Goal: Task Accomplishment & Management: Complete application form

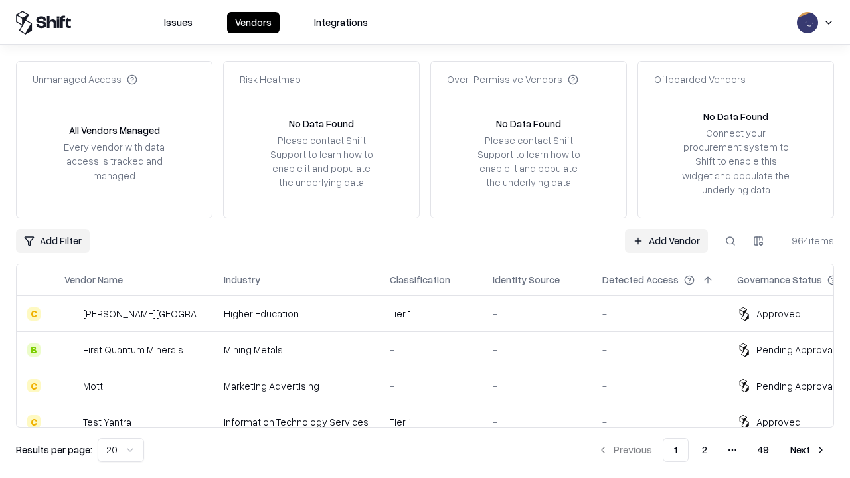
click at [666, 240] on link "Add Vendor" at bounding box center [666, 241] width 83 height 24
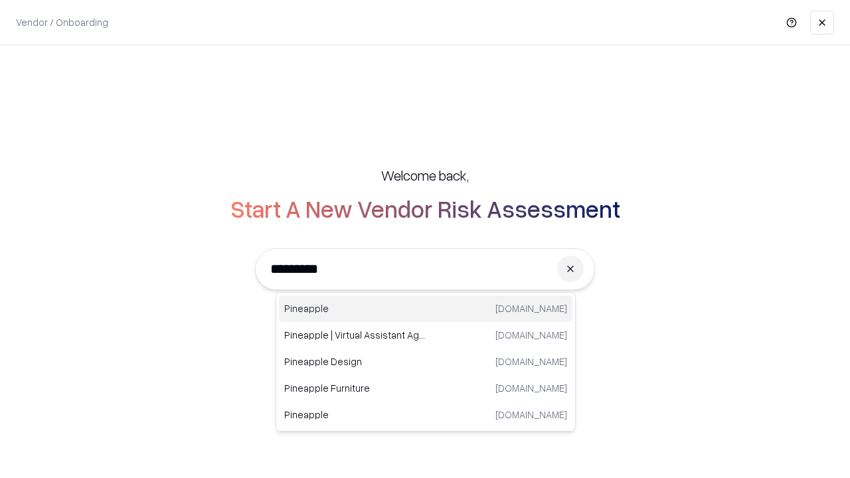
click at [426, 309] on div "Pineapple [DOMAIN_NAME]" at bounding box center [425, 308] width 293 height 27
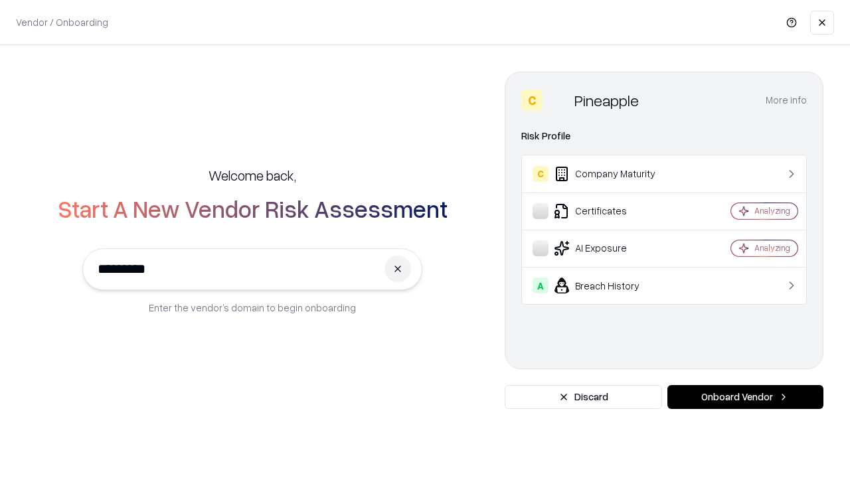
type input "*********"
click at [745, 397] on button "Onboard Vendor" at bounding box center [745, 397] width 156 height 24
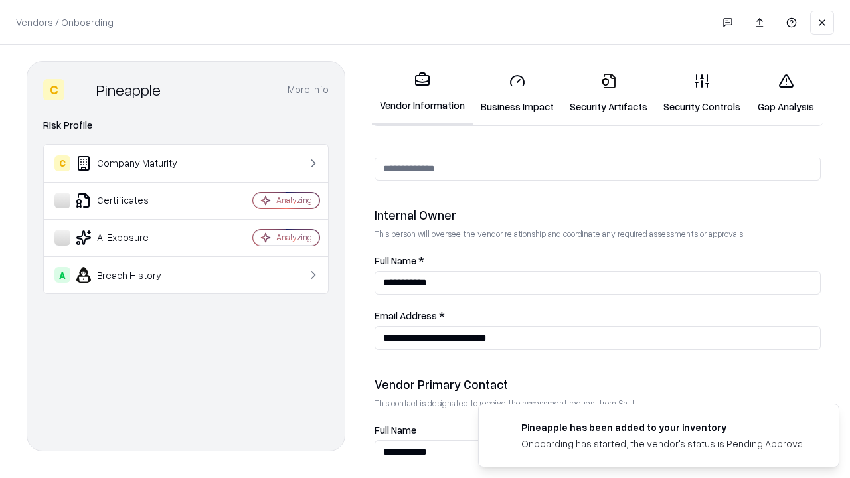
scroll to position [688, 0]
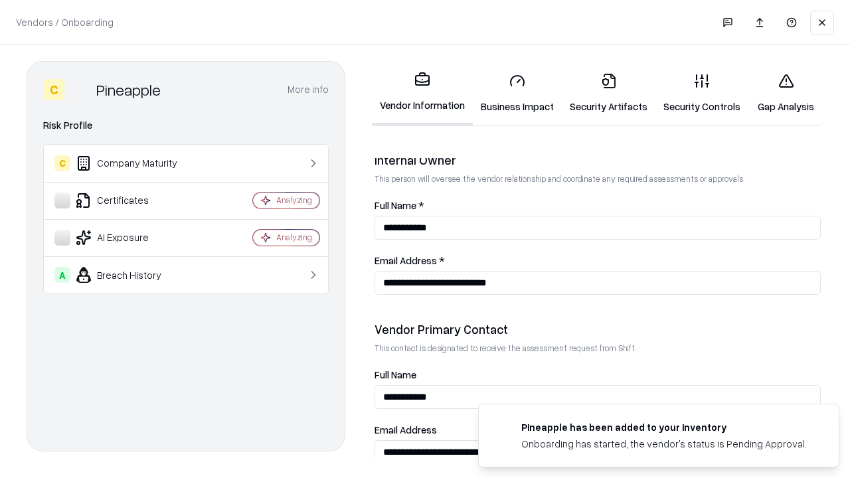
click at [517, 93] on link "Business Impact" at bounding box center [517, 93] width 89 height 62
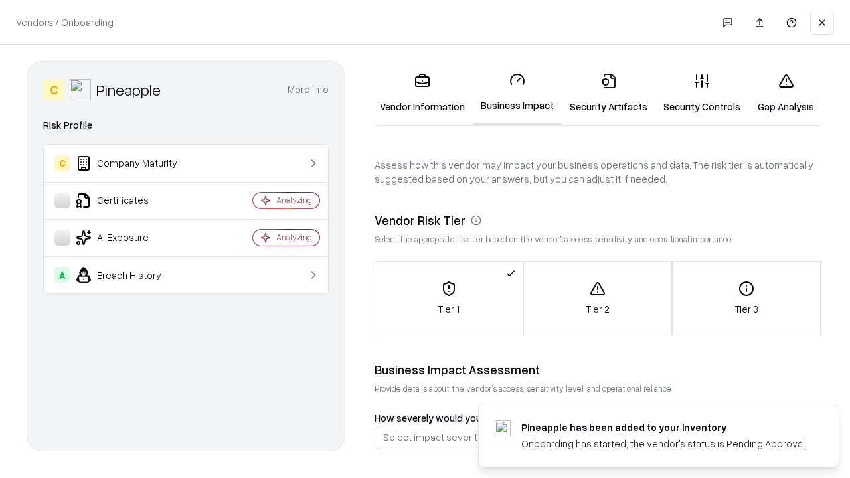
click at [608, 93] on link "Security Artifacts" at bounding box center [609, 93] width 94 height 62
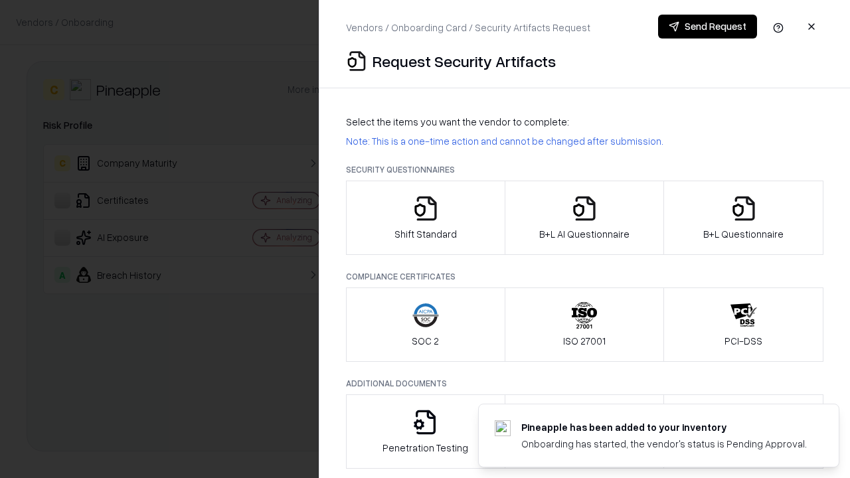
click at [425, 218] on icon "button" at bounding box center [425, 208] width 27 height 27
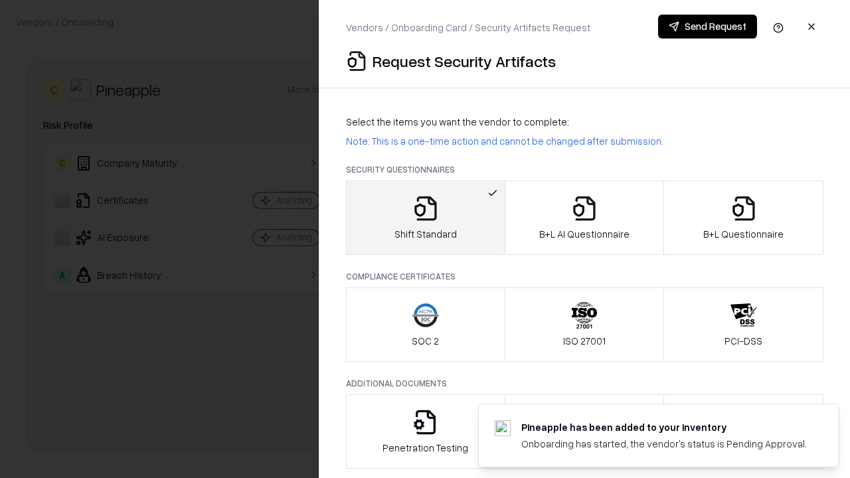
click at [707, 27] on button "Send Request" at bounding box center [707, 27] width 99 height 24
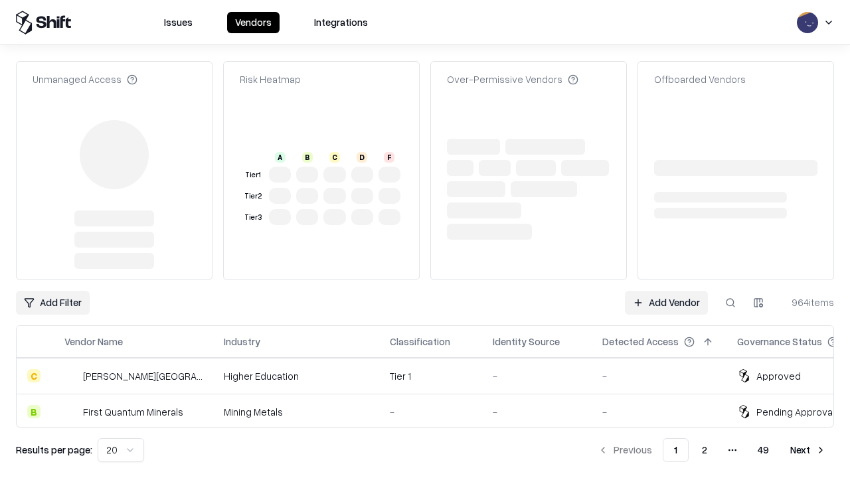
click at [666, 291] on link "Add Vendor" at bounding box center [666, 303] width 83 height 24
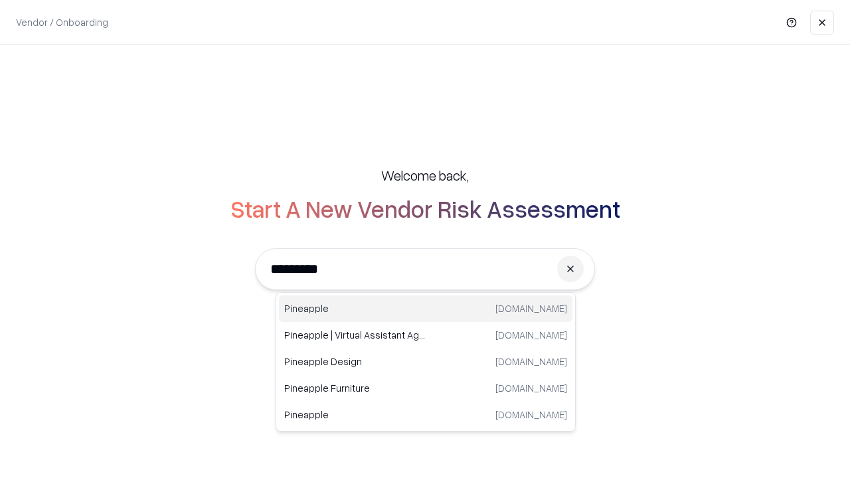
click at [426, 309] on div "Pineapple [DOMAIN_NAME]" at bounding box center [425, 308] width 293 height 27
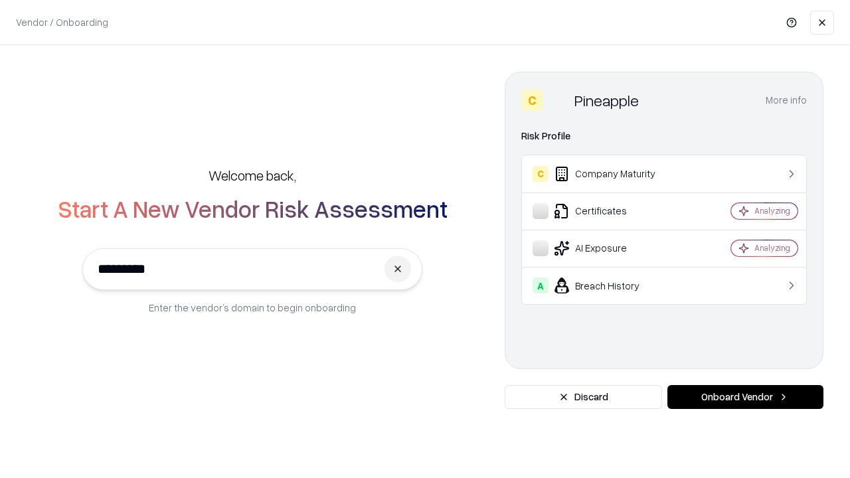
type input "*********"
click at [745, 397] on button "Onboard Vendor" at bounding box center [745, 397] width 156 height 24
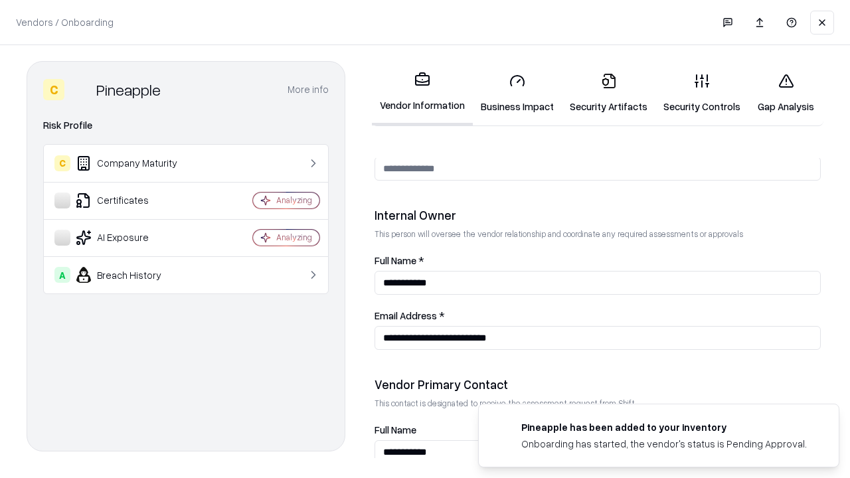
scroll to position [688, 0]
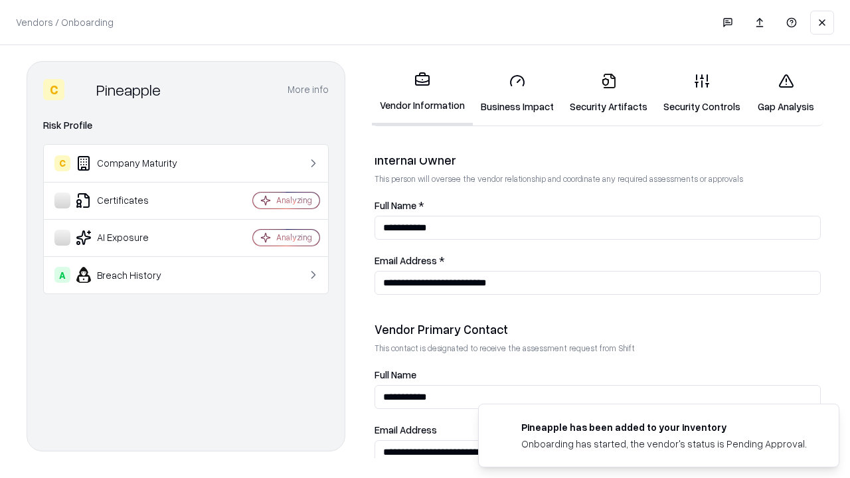
click at [786, 93] on link "Gap Analysis" at bounding box center [785, 93] width 75 height 62
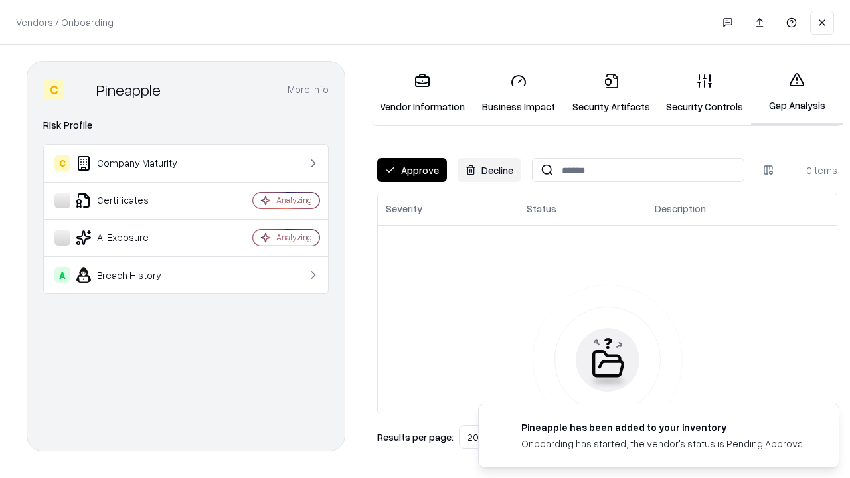
click at [412, 170] on button "Approve" at bounding box center [412, 170] width 70 height 24
